Goal: Navigation & Orientation: Understand site structure

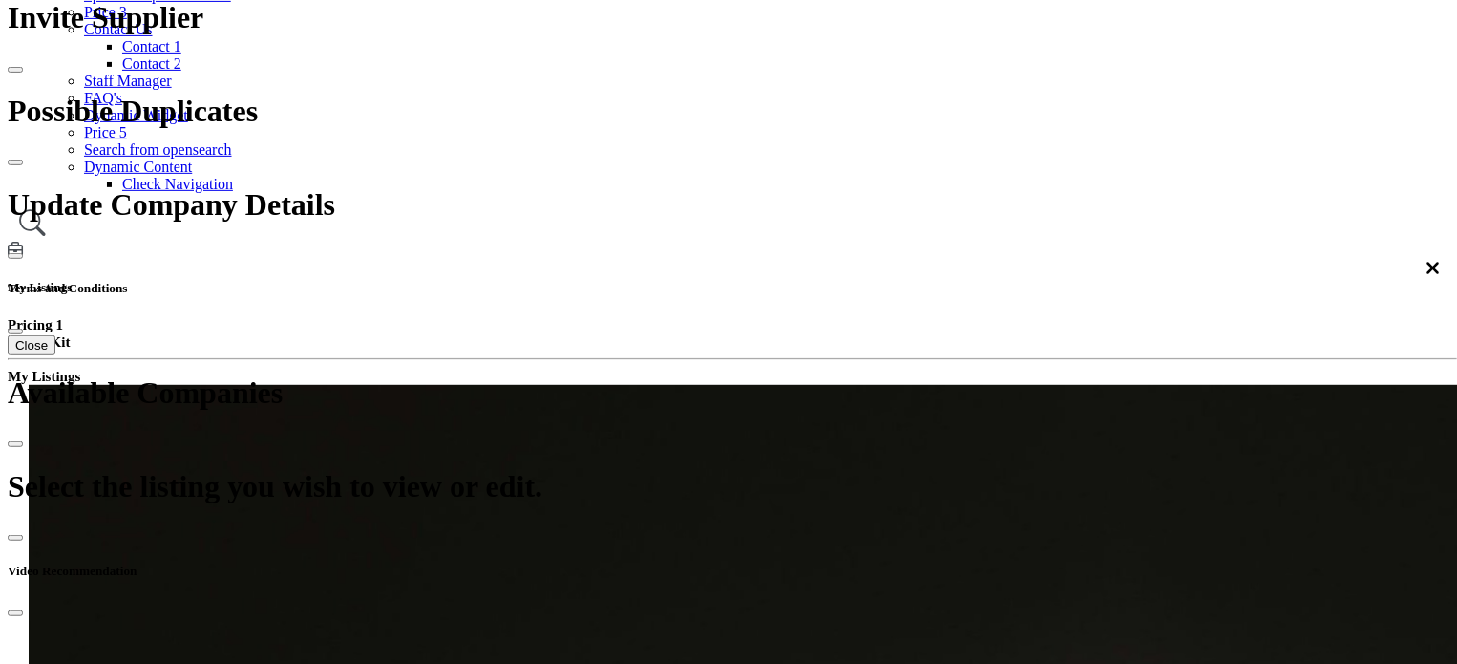
scroll to position [382, 0]
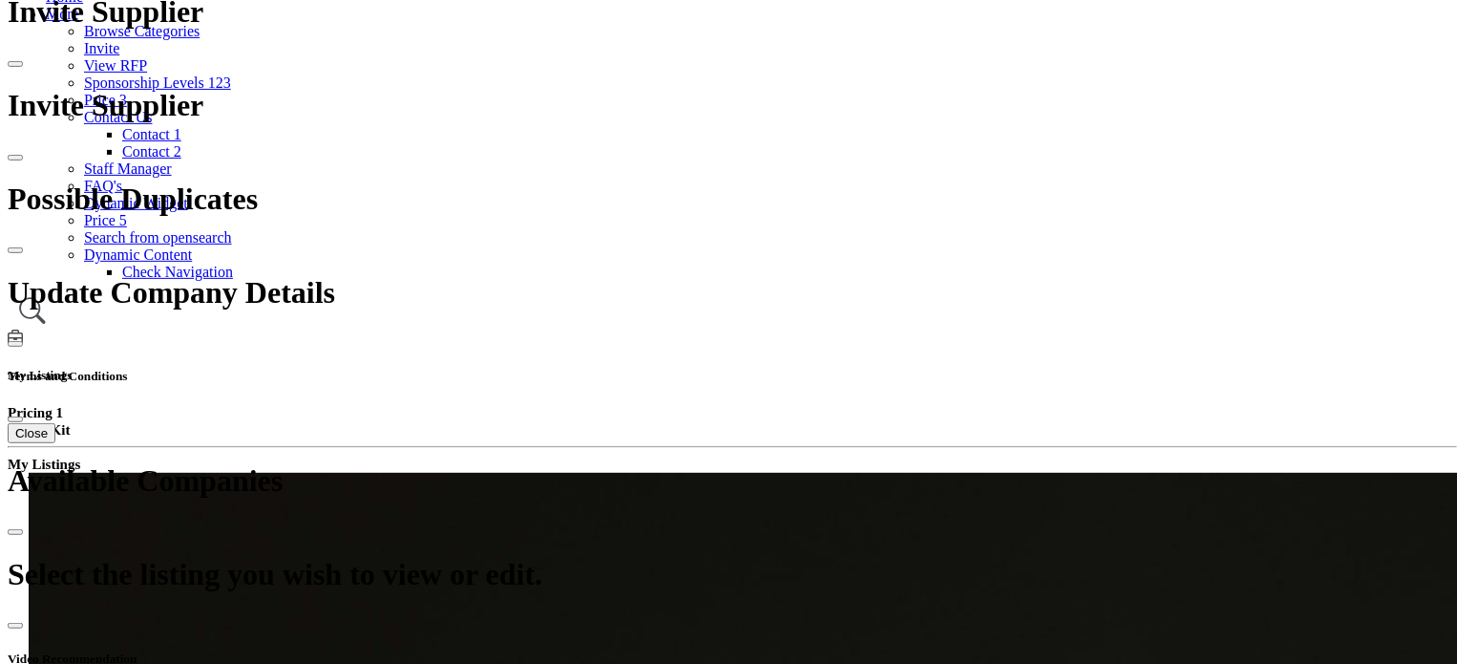
scroll to position [287, 0]
drag, startPoint x: 184, startPoint y: 296, endPoint x: 321, endPoint y: 291, distance: 136.7
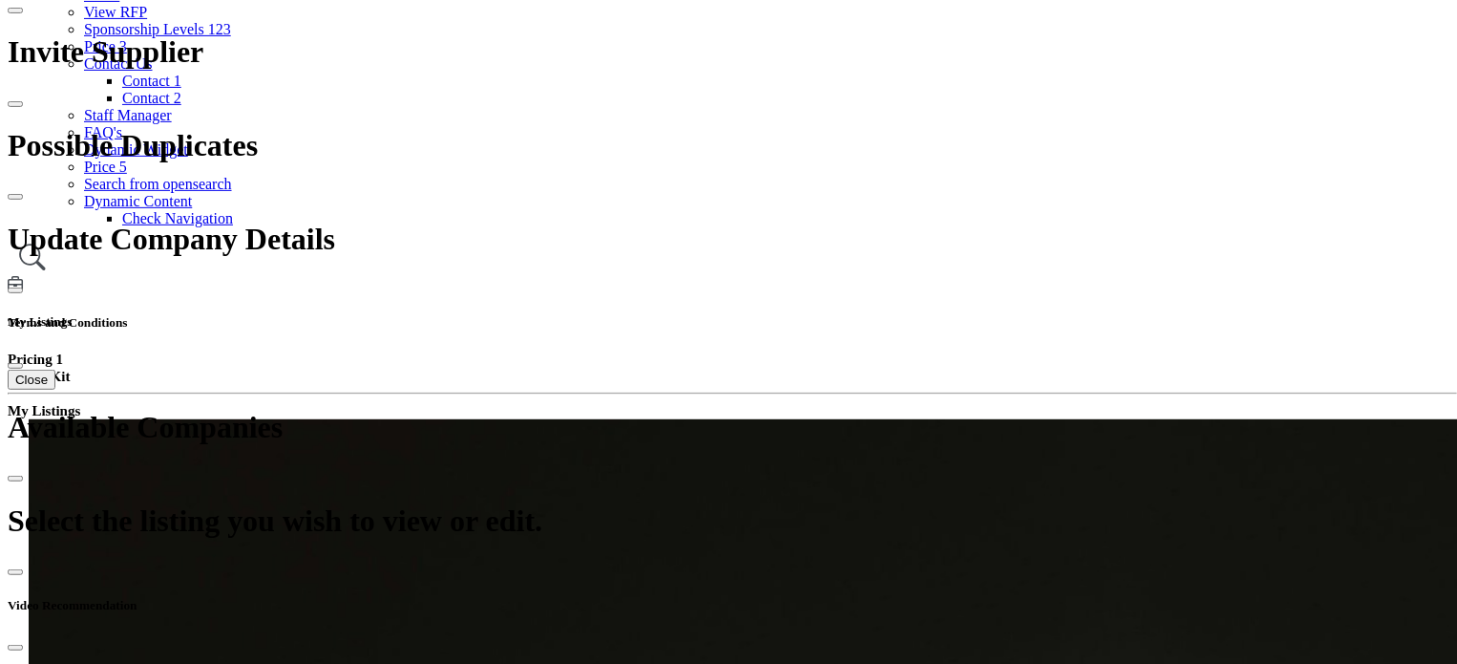
scroll to position [382, 0]
